Goal: Task Accomplishment & Management: Manage account settings

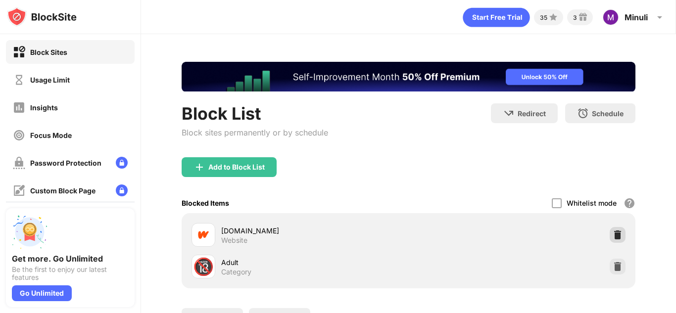
drag, startPoint x: 609, startPoint y: 234, endPoint x: 135, endPoint y: 90, distance: 495.6
click at [613, 234] on img at bounding box center [618, 235] width 10 height 10
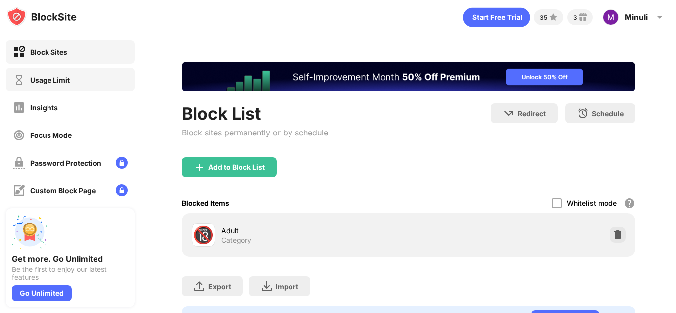
click at [64, 75] on div "Usage Limit" at bounding box center [41, 80] width 57 height 12
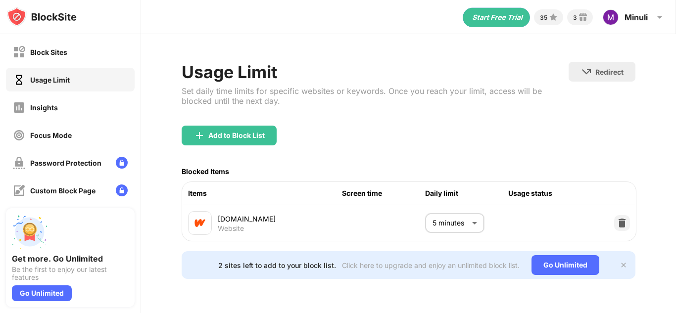
click at [449, 225] on body "Block Sites Usage Limit Insights Focus Mode Password Protection Custom Block Pa…" at bounding box center [338, 156] width 676 height 313
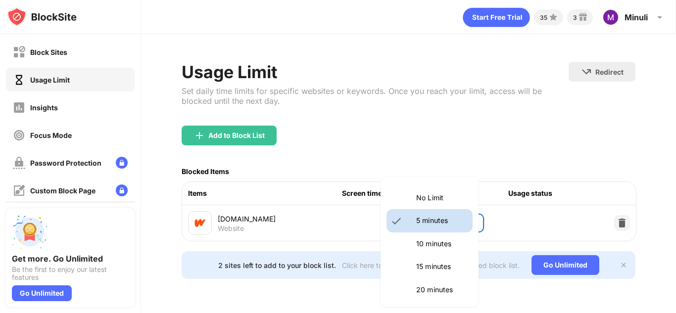
click at [436, 196] on p "No Limit" at bounding box center [441, 198] width 51 height 11
type input "********"
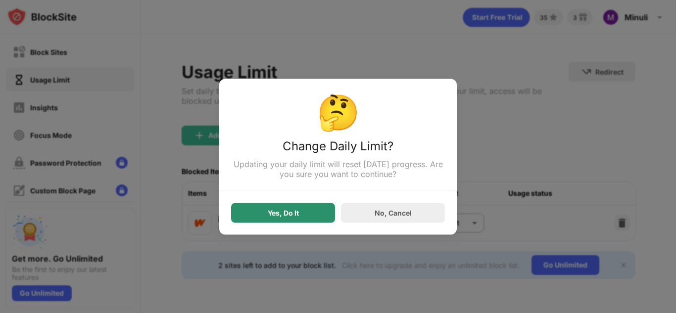
click at [298, 219] on div "Yes, Do It" at bounding box center [283, 213] width 104 height 20
